Goal: Information Seeking & Learning: Find specific fact

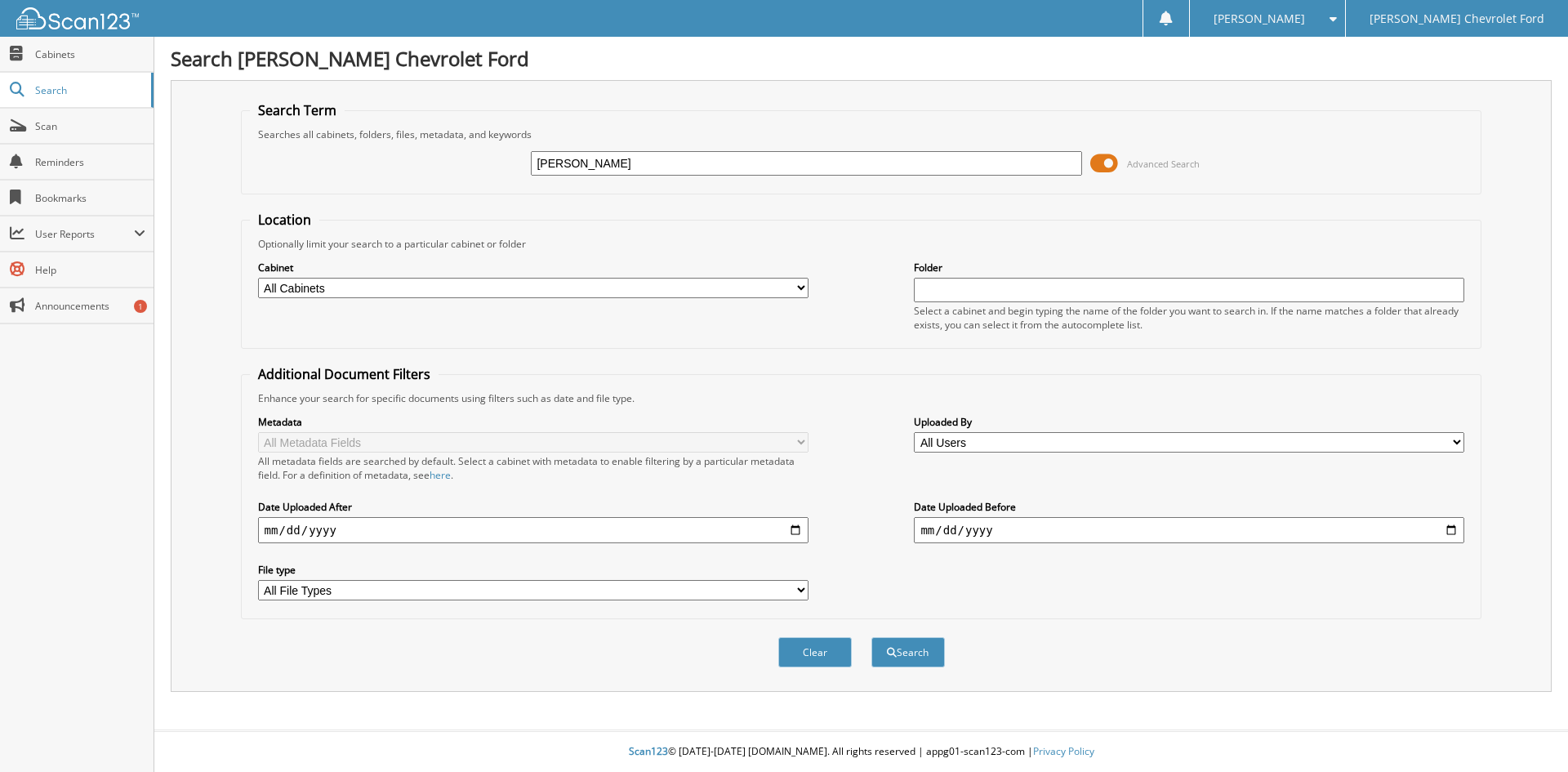
type input "[PERSON_NAME]"
click at [871, 637] on button "Search" at bounding box center [908, 652] width 74 height 30
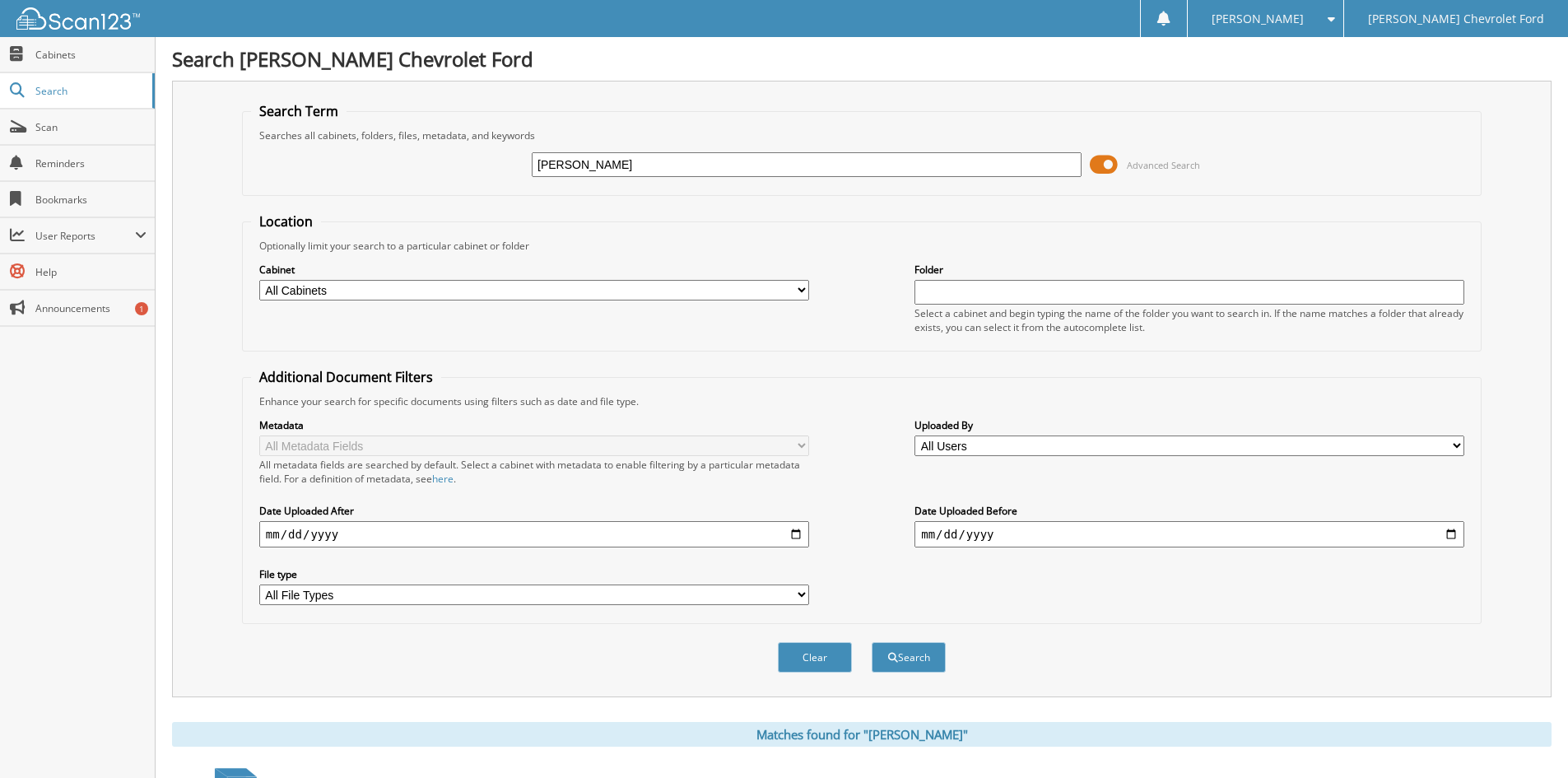
scroll to position [234, 0]
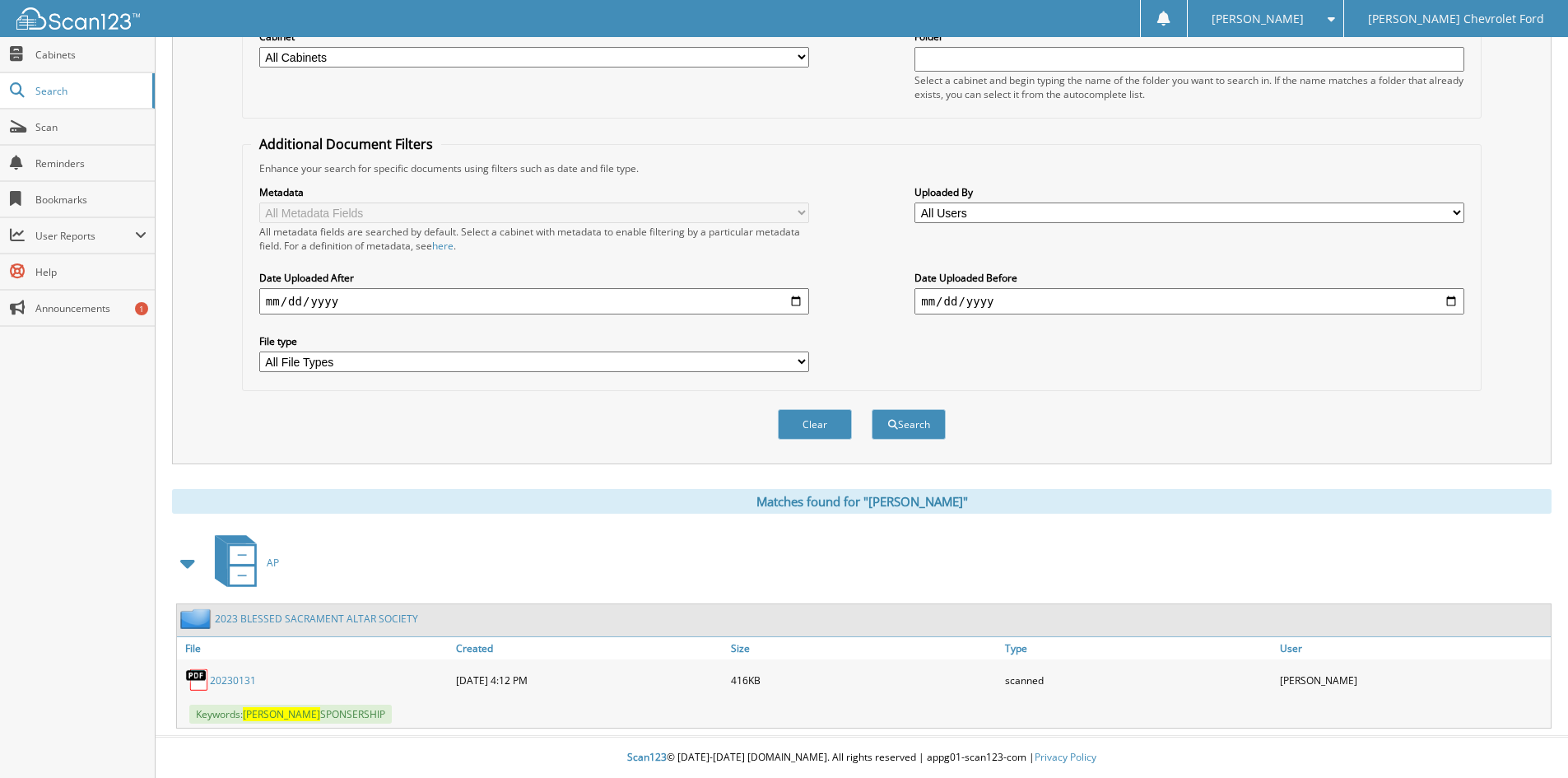
click at [253, 717] on span "[PERSON_NAME]" at bounding box center [281, 714] width 78 height 14
click at [243, 678] on link "20230131" at bounding box center [232, 680] width 46 height 14
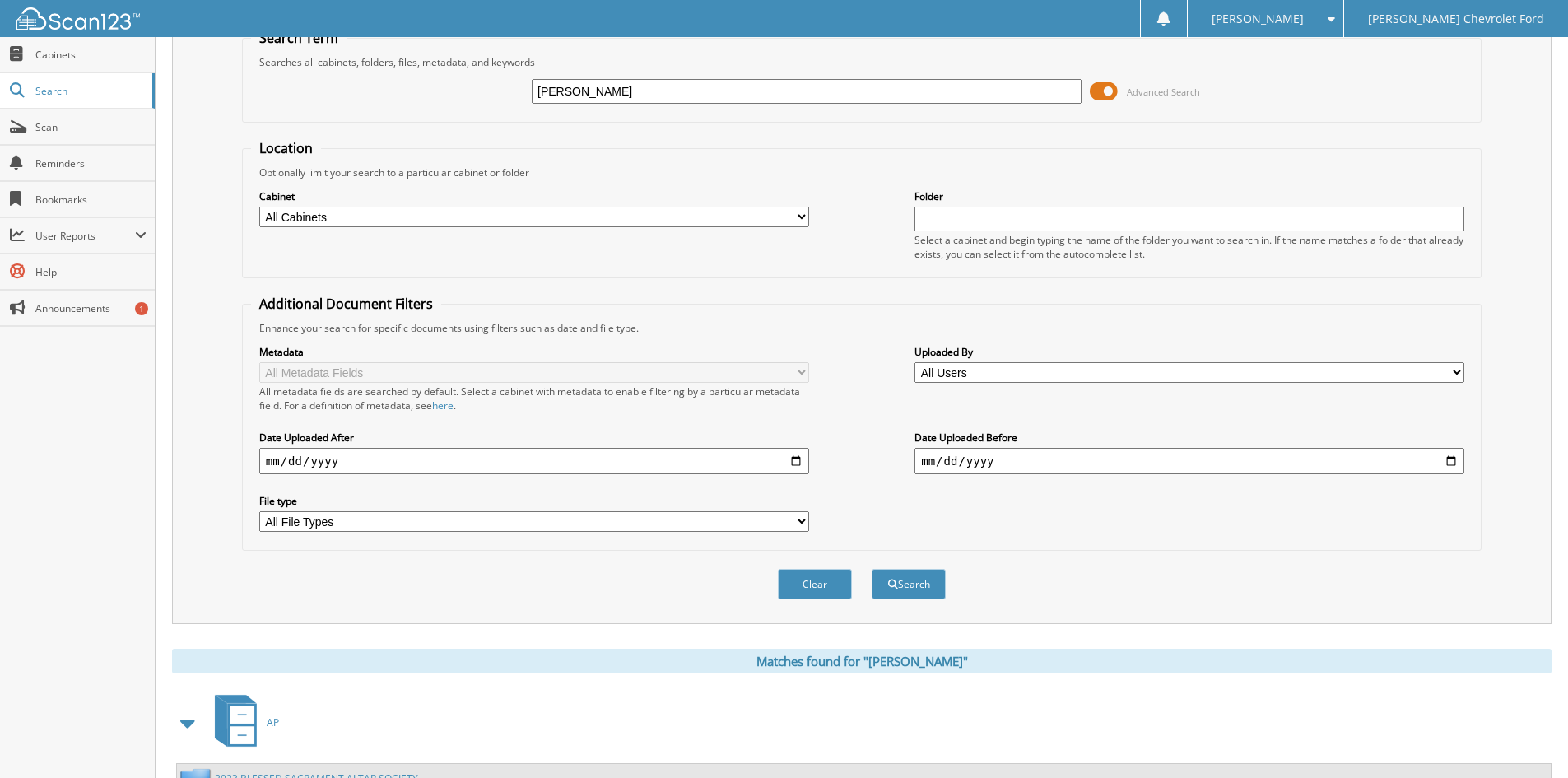
scroll to position [0, 0]
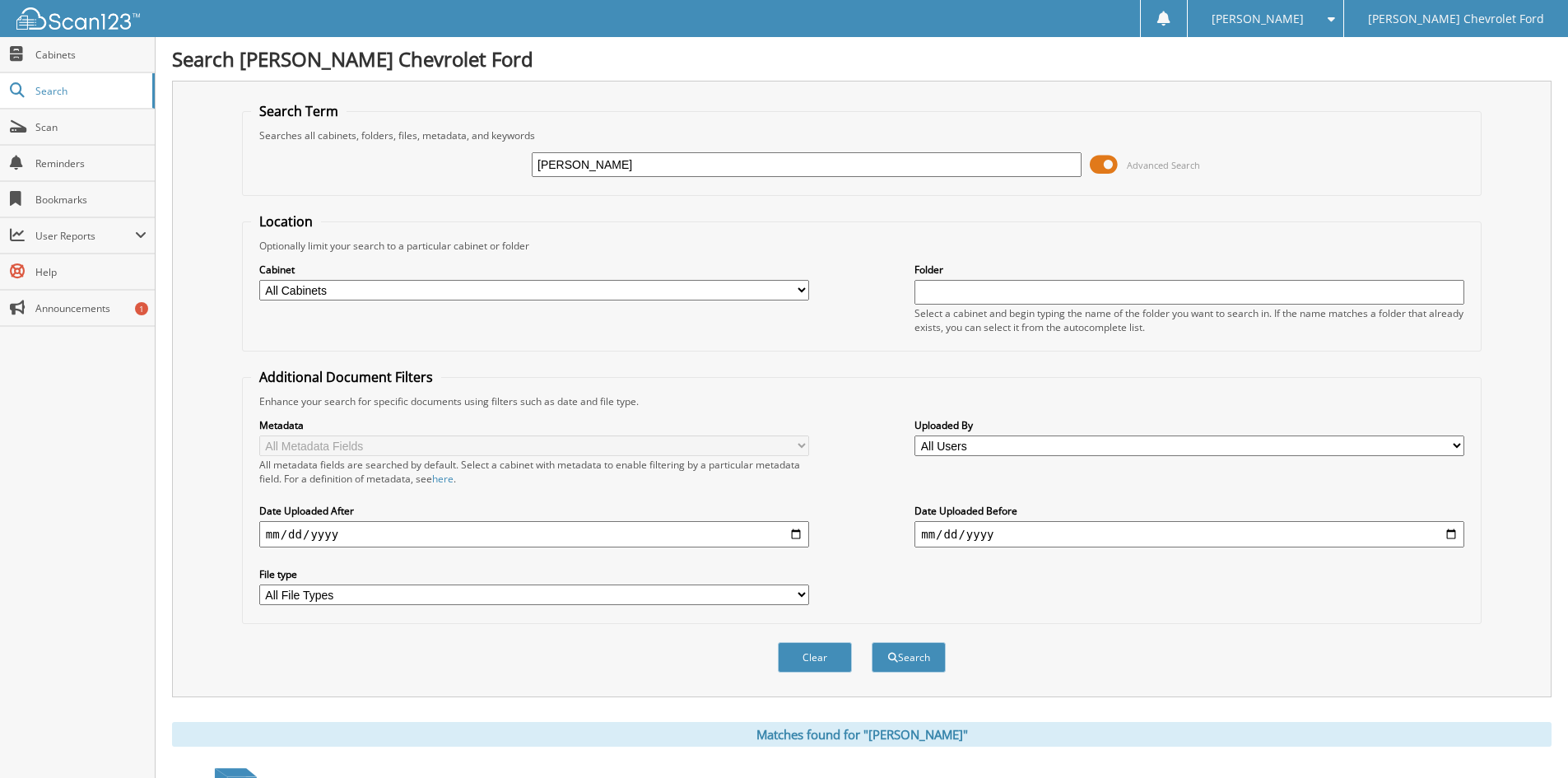
drag, startPoint x: 602, startPoint y: 168, endPoint x: 263, endPoint y: 173, distance: 339.0
click at [265, 173] on div "[PERSON_NAME] Advanced Search" at bounding box center [862, 164] width 1221 height 45
type input "st mark"
click at [871, 642] on button "Search" at bounding box center [908, 657] width 74 height 31
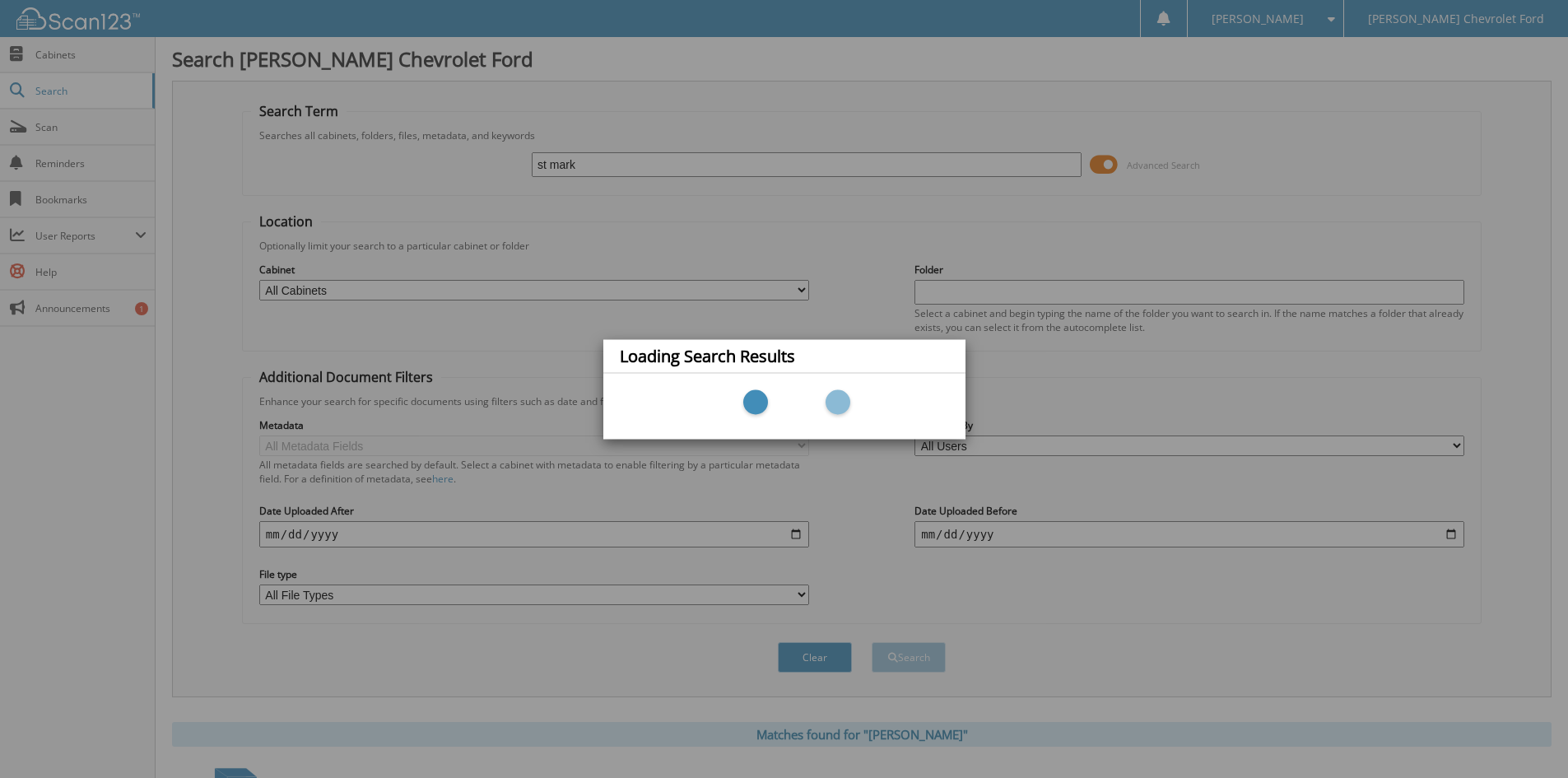
click at [1020, 381] on div "Loading Search Results" at bounding box center [784, 389] width 1568 height 778
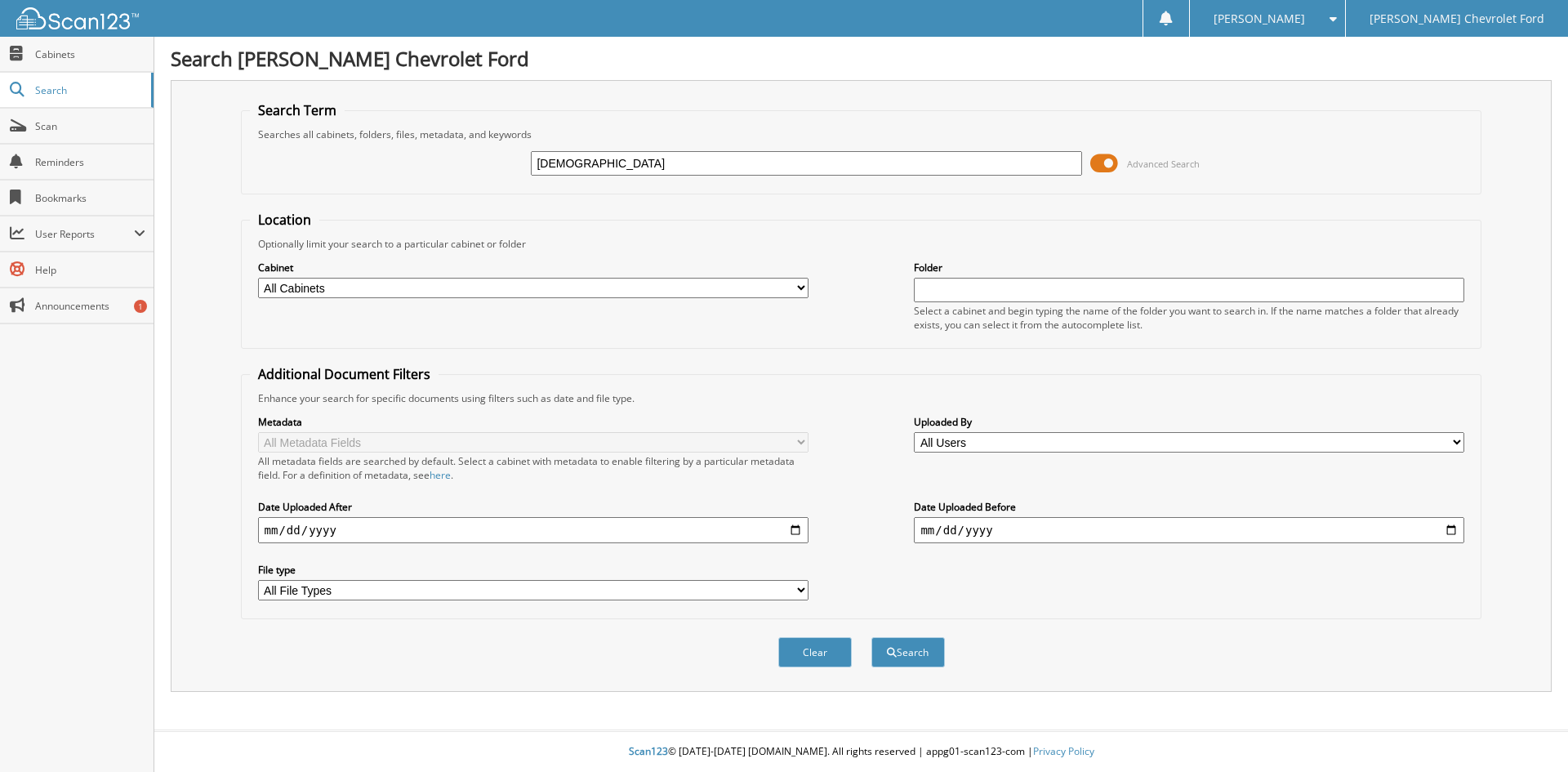
type input "holy cross"
click at [871, 637] on button "Search" at bounding box center [908, 652] width 74 height 30
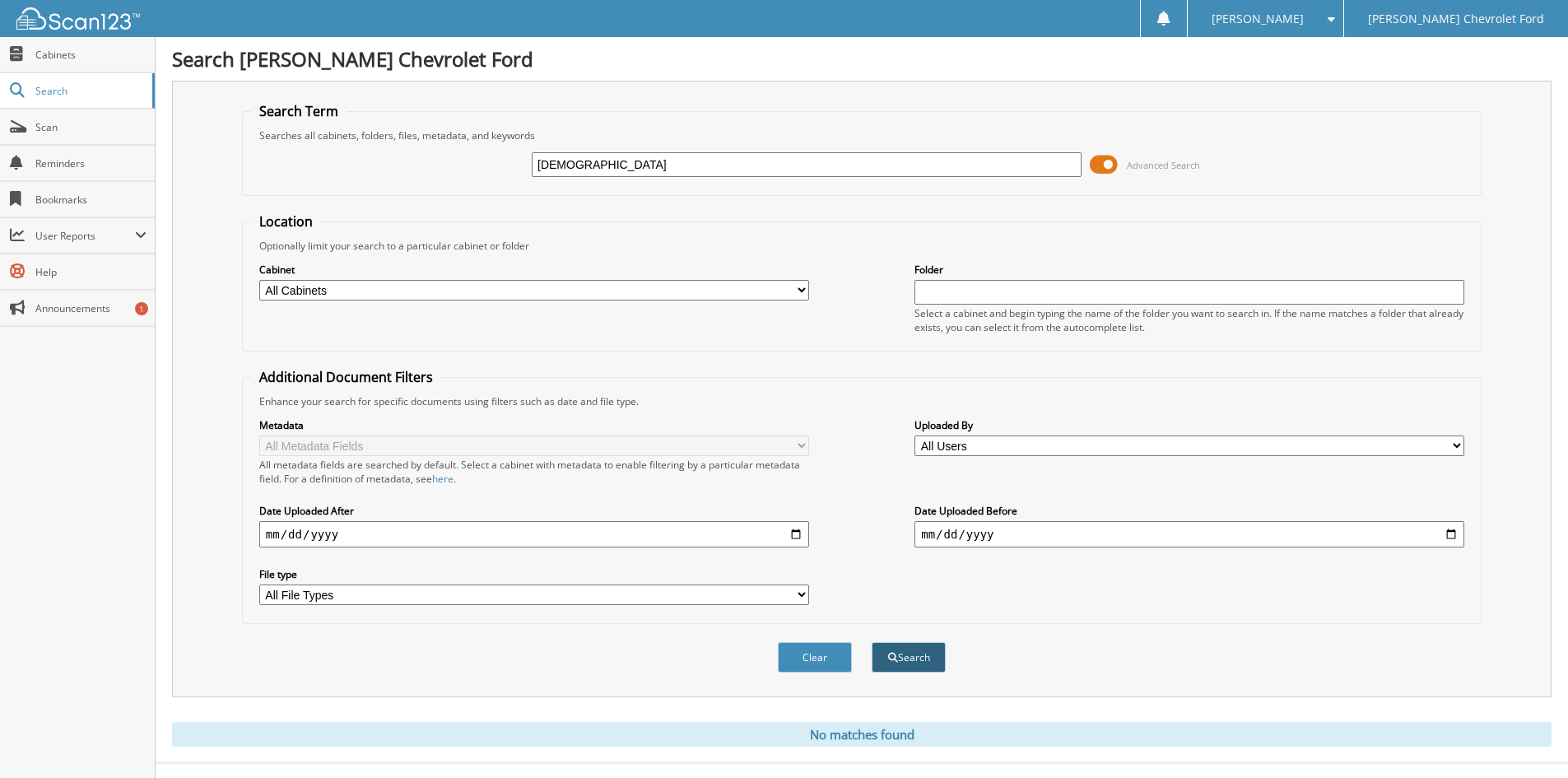
click at [928, 648] on button "Search" at bounding box center [908, 657] width 74 height 31
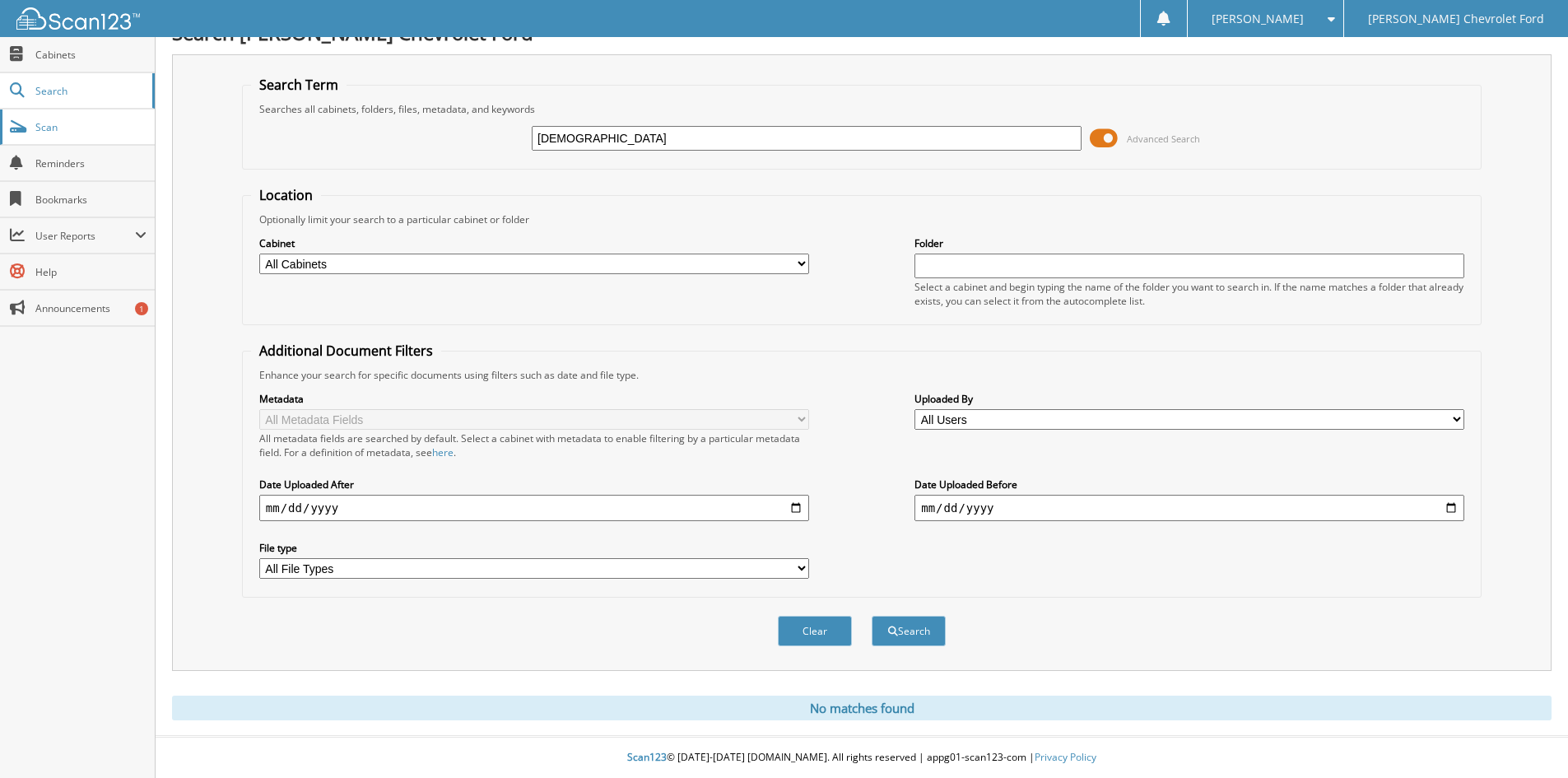
drag, startPoint x: 614, startPoint y: 137, endPoint x: 44, endPoint y: 114, distance: 570.5
click at [51, 119] on body "Gina S. Settings Logout Lubbers Chevrolet Ford Close Cabinets Search" at bounding box center [784, 375] width 1568 height 804
type input "hso"
click at [871, 616] on button "Search" at bounding box center [908, 630] width 74 height 31
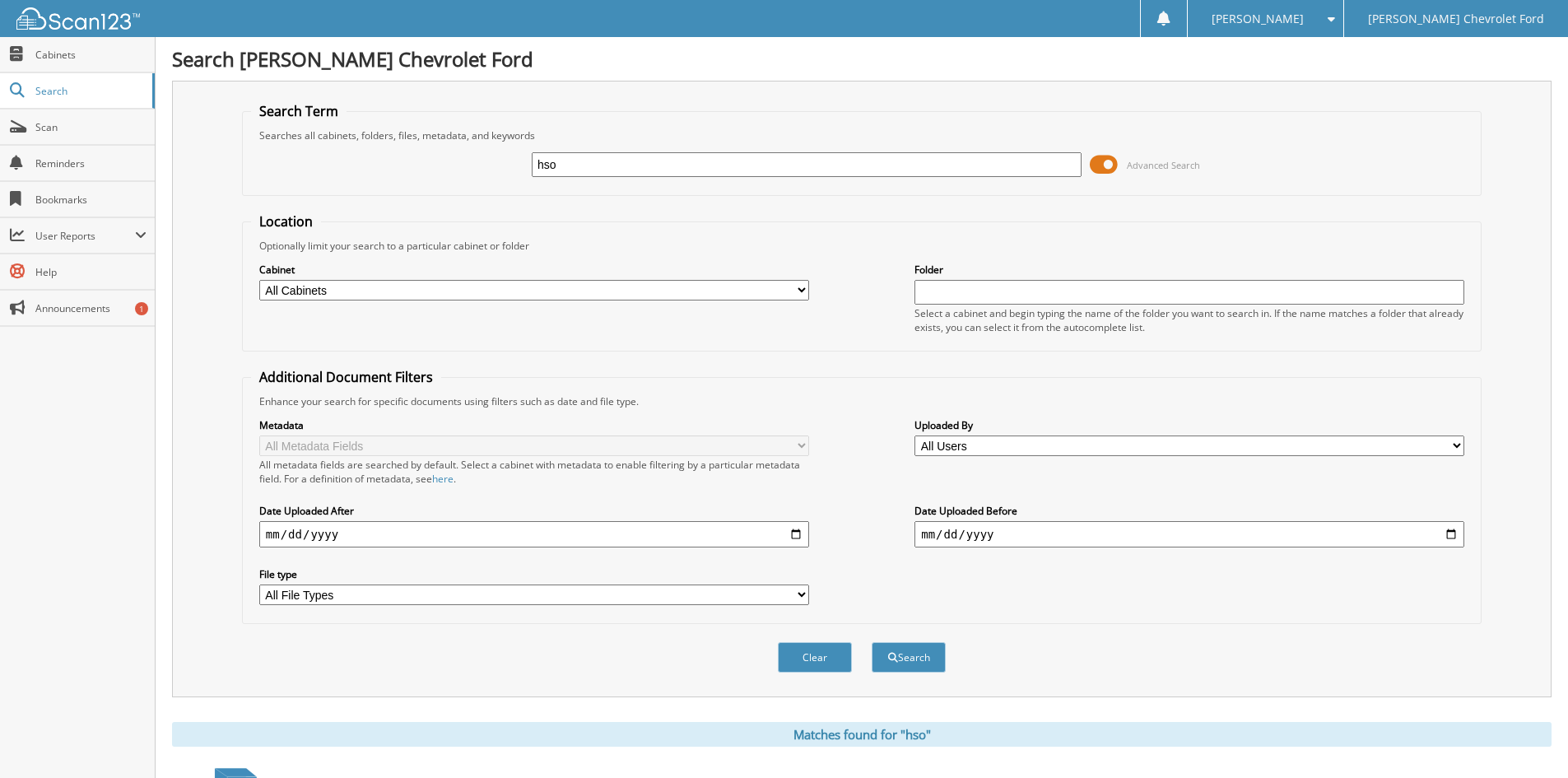
drag, startPoint x: 579, startPoint y: 164, endPoint x: 208, endPoint y: 116, distance: 374.1
click at [252, 143] on div "hso Advanced Search" at bounding box center [862, 164] width 1221 height 45
type input "st [PERSON_NAME]"
click at [871, 642] on button "Search" at bounding box center [908, 657] width 74 height 31
